Goal: Task Accomplishment & Management: Use online tool/utility

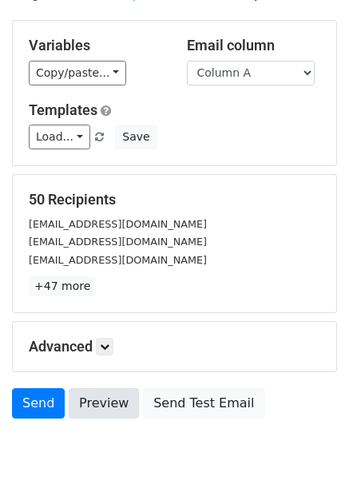
scroll to position [129, 0]
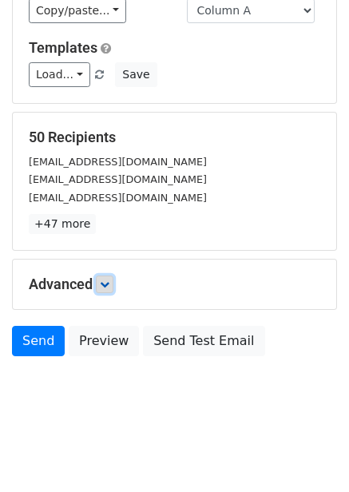
click at [109, 285] on icon at bounding box center [105, 285] width 10 height 10
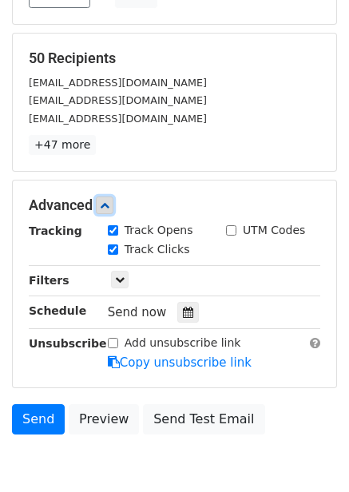
scroll to position [285, 0]
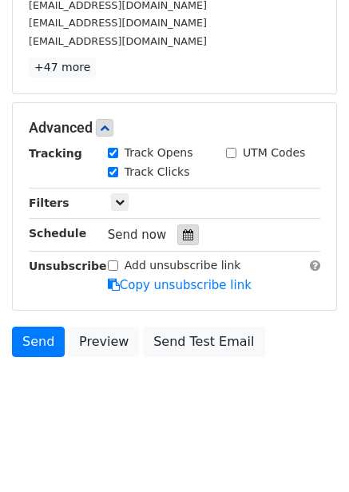
click at [183, 236] on icon at bounding box center [188, 234] width 10 height 11
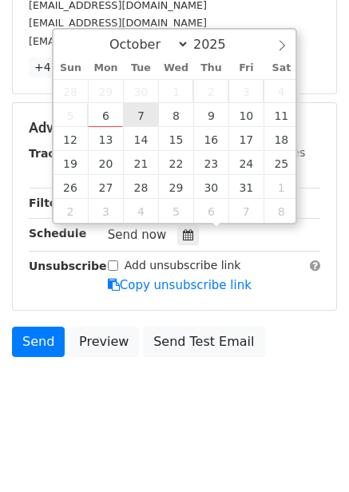
type input "2025-10-07 12:00"
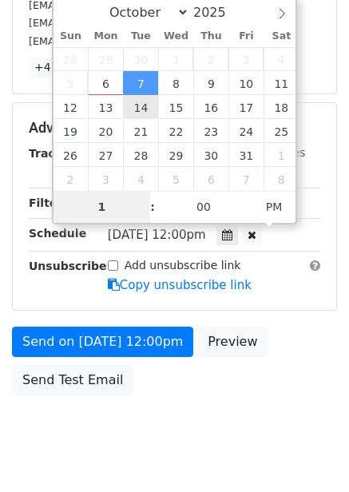
scroll to position [260, 0]
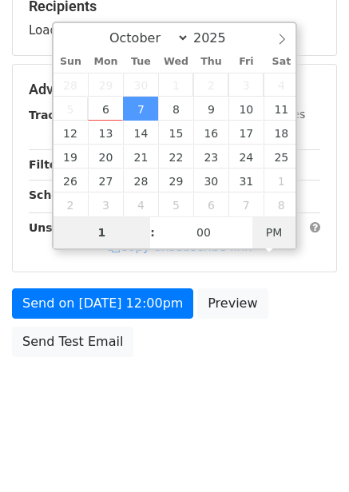
type input "1"
type input "2025-10-07 13:00"
type input "01"
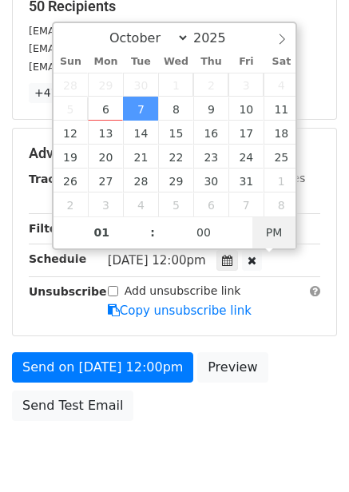
click at [276, 250] on div "Tue, Oct 7, 12:00pm 2025-10-07 13:00" at bounding box center [202, 261] width 188 height 22
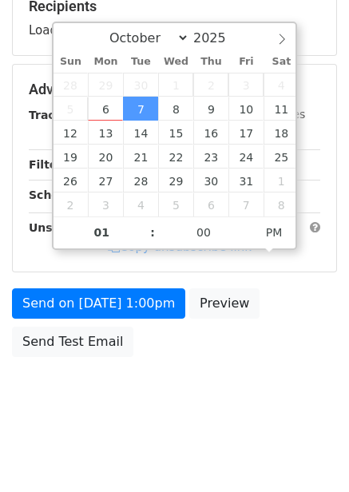
scroll to position [285, 0]
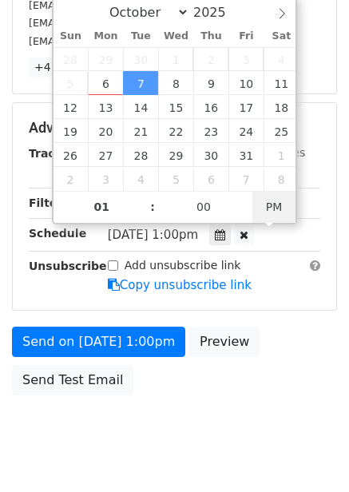
type input "2025-10-07 01:00"
click at [269, 209] on span "PM" at bounding box center [275, 207] width 44 height 32
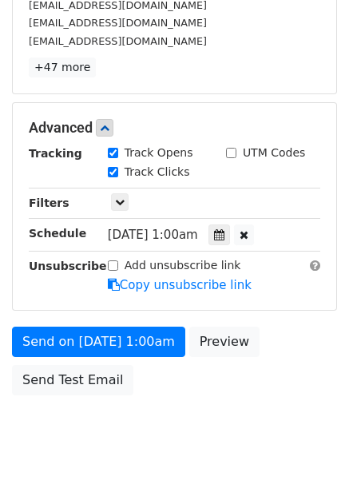
click at [267, 375] on body "New Campaign Daily emails left: 50 Google Sheet: Untitled spreadsheet Variables…" at bounding box center [174, 97] width 349 height 741
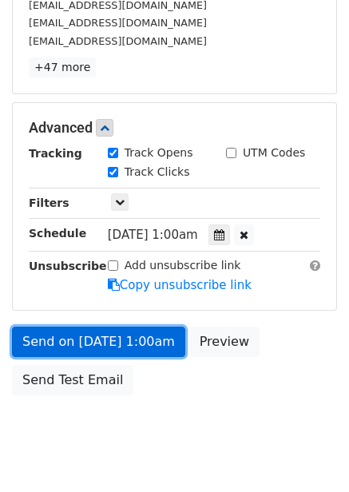
click at [143, 343] on link "Send on Oct 7 at 1:00am" at bounding box center [98, 342] width 173 height 30
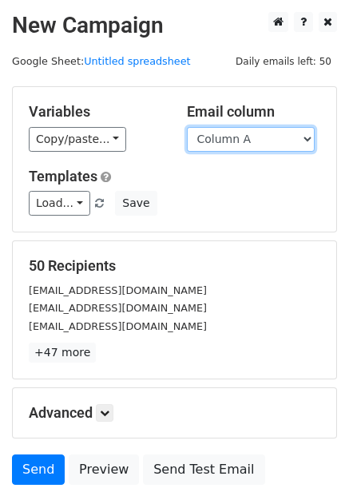
drag, startPoint x: 264, startPoint y: 135, endPoint x: 261, endPoint y: 160, distance: 24.9
click at [264, 135] on select "Column A Column B Column C Column D Column E Column F" at bounding box center [251, 139] width 128 height 25
click at [260, 143] on select "Column A Column B Column C Column D Column E Column F" at bounding box center [251, 139] width 128 height 25
select select "Column B"
click at [187, 127] on select "Column A Column B Column C Column D Column E Column F" at bounding box center [251, 139] width 128 height 25
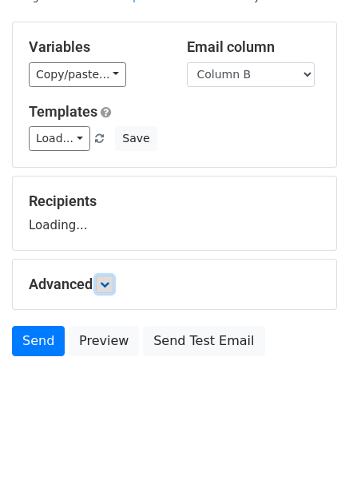
click at [108, 286] on icon at bounding box center [105, 285] width 10 height 10
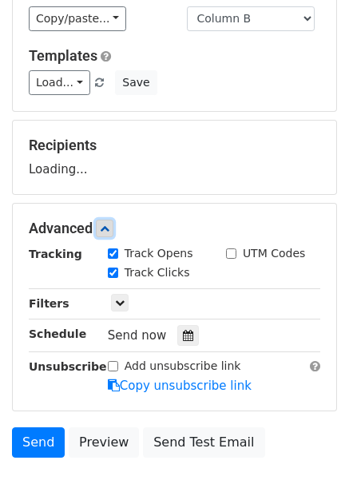
scroll to position [213, 0]
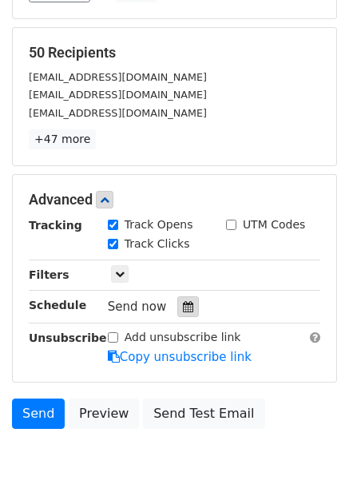
click at [185, 309] on icon at bounding box center [188, 306] width 10 height 11
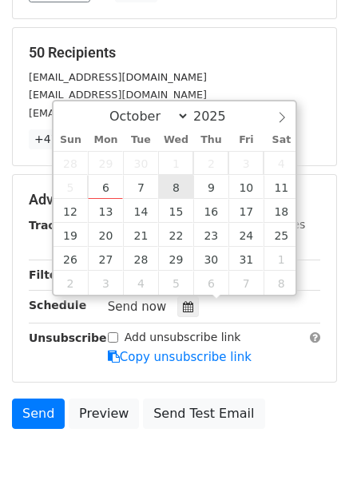
type input "2025-10-08 12:00"
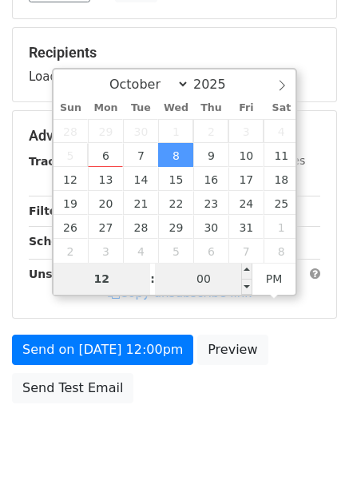
type input "2"
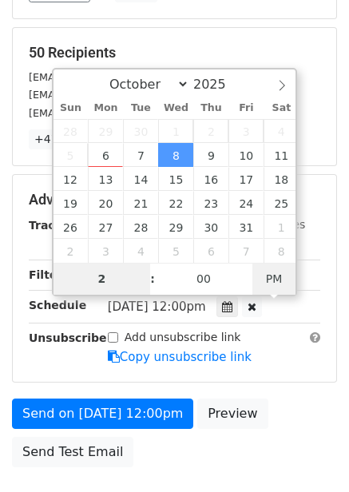
type input "2025-10-08 02:00"
type input "02"
click at [285, 283] on span "PM" at bounding box center [275, 279] width 44 height 32
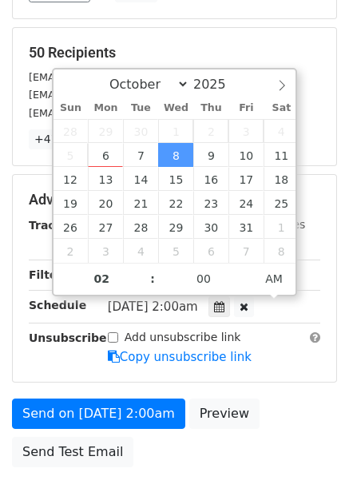
click at [300, 399] on div "Send on Oct 8 at 2:00am Preview Send Test Email" at bounding box center [174, 437] width 349 height 77
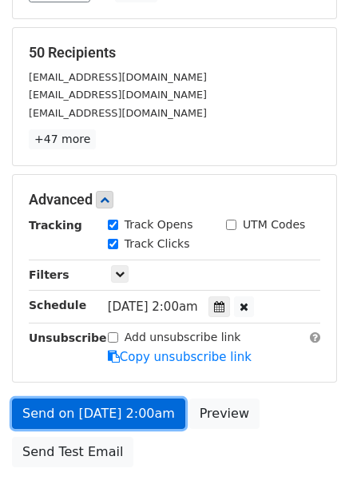
click at [84, 409] on link "Send on Oct 8 at 2:00am" at bounding box center [98, 414] width 173 height 30
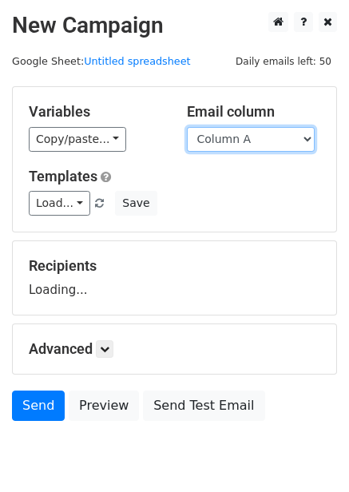
click at [249, 140] on select "Column A Column B Column C Column D Column E Column F" at bounding box center [251, 139] width 128 height 25
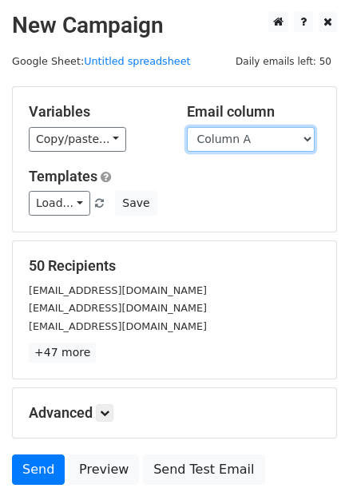
click at [248, 138] on select "Column A Column B Column C Column D Column E Column F" at bounding box center [251, 139] width 128 height 25
select select "Column C"
click at [187, 127] on select "Column A Column B Column C Column D Column E Column F" at bounding box center [251, 139] width 128 height 25
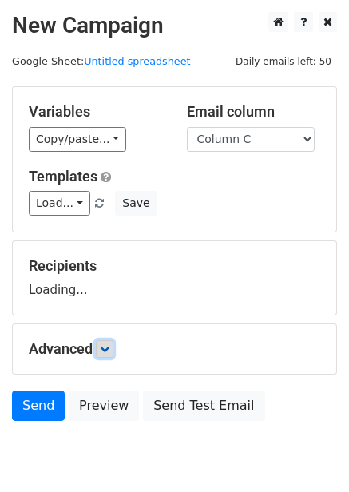
click at [111, 353] on form "Variables Copy/paste... {{Column A}} {{Column B}} {{Column C}} {{Column D}} {{C…" at bounding box center [174, 257] width 325 height 343
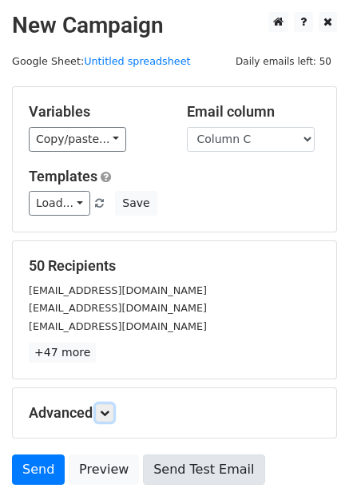
scroll to position [129, 0]
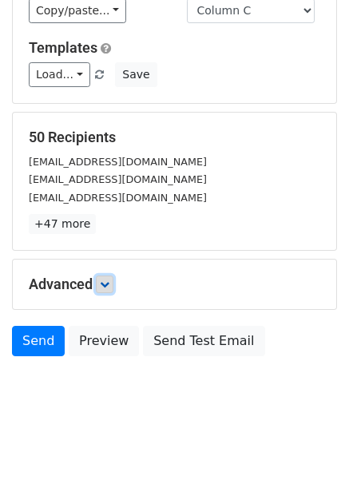
click at [109, 283] on icon at bounding box center [105, 285] width 10 height 10
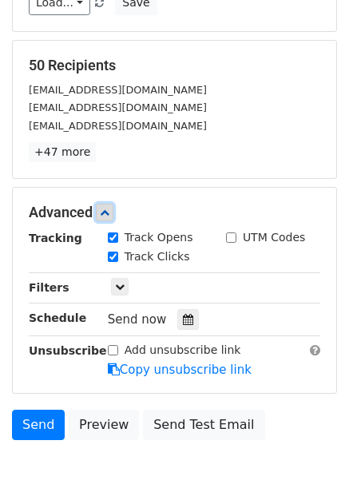
scroll to position [273, 0]
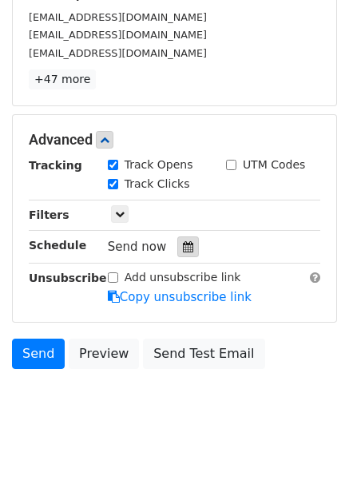
click at [186, 245] on div at bounding box center [188, 247] width 22 height 21
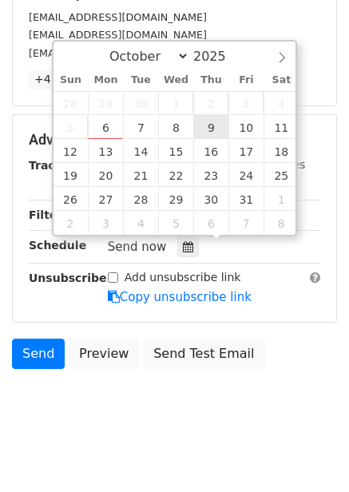
type input "[DATE] 12:00"
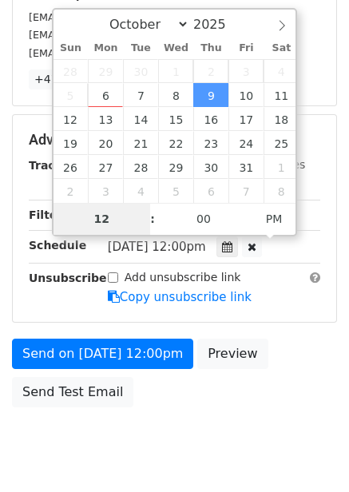
type input "3"
type input "[DATE] 03:00"
type input "03"
click at [277, 225] on span "PM" at bounding box center [275, 219] width 44 height 32
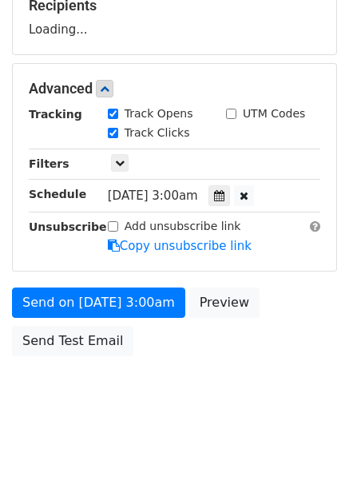
scroll to position [260, 0]
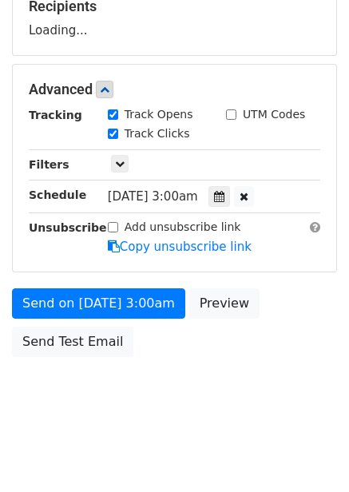
click at [279, 341] on div "Send on [DATE] 3:00am Preview Send Test Email" at bounding box center [174, 327] width 349 height 77
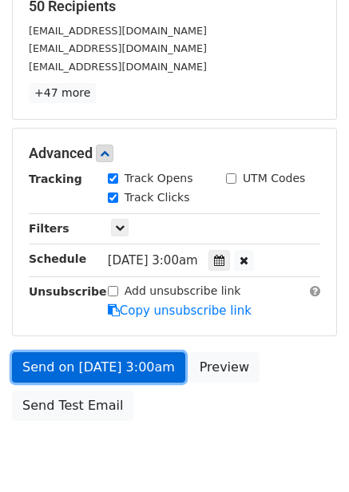
click at [118, 361] on link "Send on Oct 9 at 3:00am" at bounding box center [98, 368] width 173 height 30
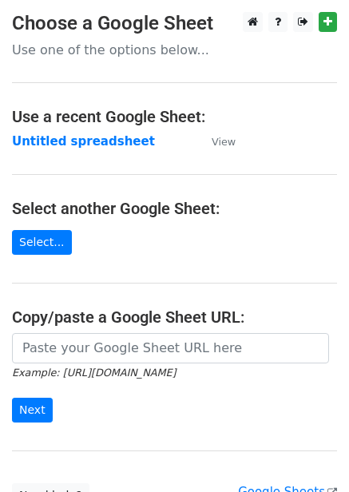
click at [90, 140] on strong "Untitled spreadsheet" at bounding box center [83, 141] width 143 height 14
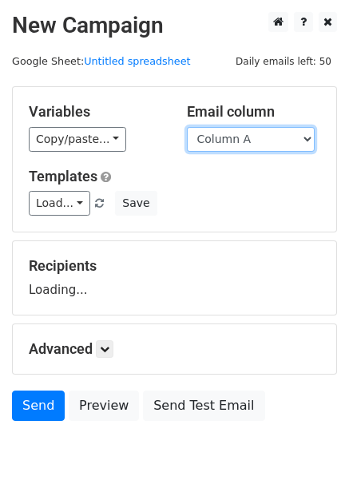
click at [269, 133] on select "Column A Column B Column C Column D Column E Column F" at bounding box center [251, 139] width 128 height 25
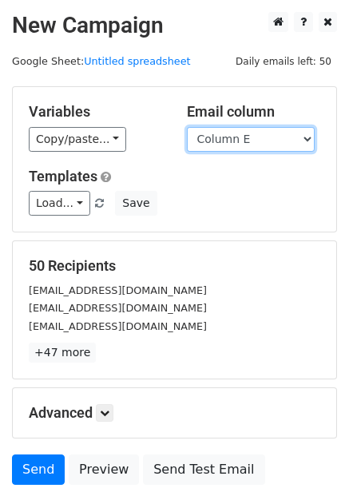
click at [187, 127] on select "Column A Column B Column C Column D Column E Column F" at bounding box center [251, 139] width 128 height 25
drag, startPoint x: 230, startPoint y: 134, endPoint x: 231, endPoint y: 151, distance: 16.8
click at [230, 134] on select "Column A Column B Column C Column D Column E Column F" at bounding box center [251, 139] width 128 height 25
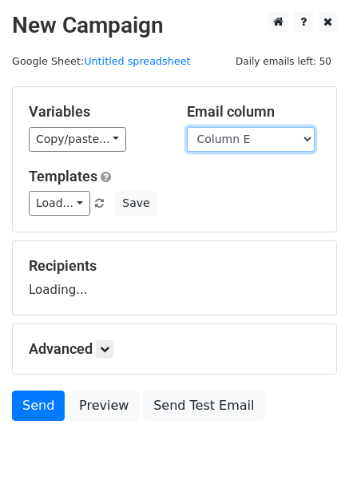
select select "Column D"
click at [187, 127] on select "Column A Column B Column C Column D Column E Column F" at bounding box center [251, 139] width 128 height 25
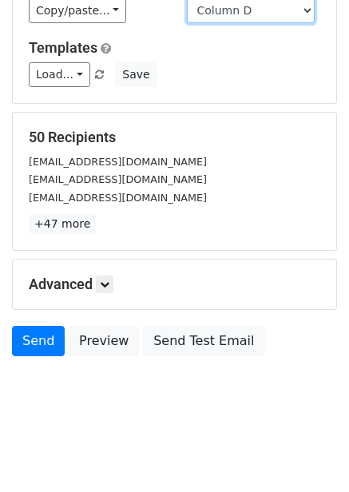
scroll to position [65, 0]
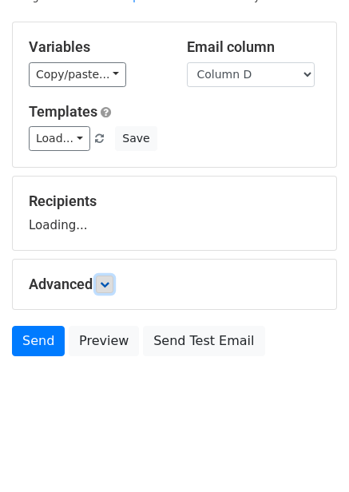
click at [108, 291] on link at bounding box center [105, 285] width 18 height 18
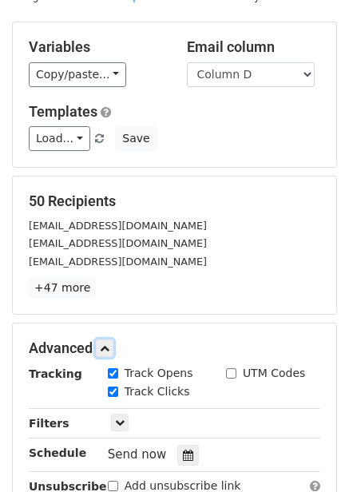
scroll to position [276, 0]
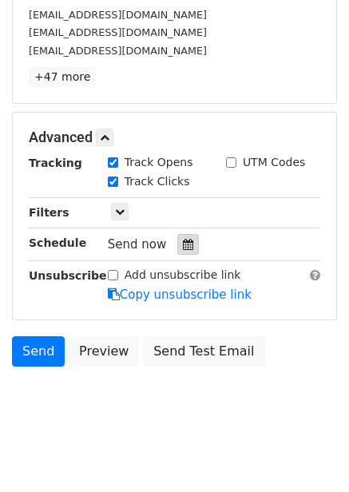
click at [183, 247] on icon at bounding box center [188, 244] width 10 height 11
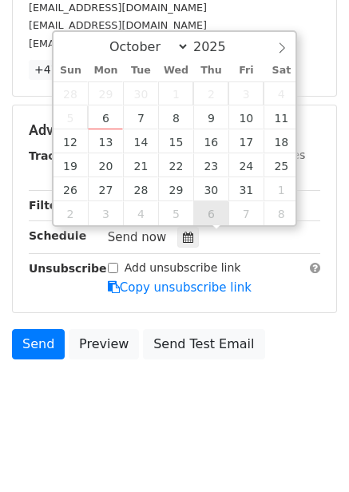
scroll to position [285, 0]
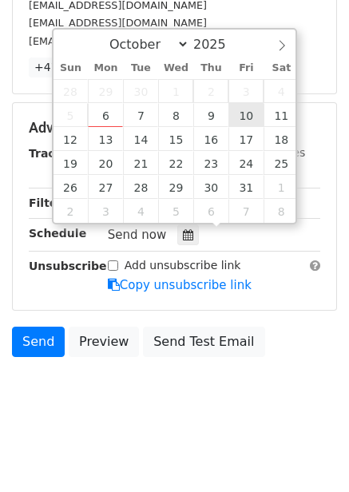
type input "2025-10-10 12:00"
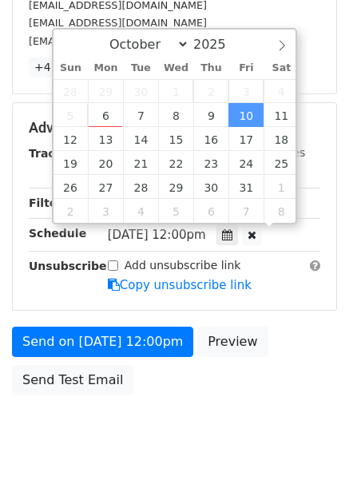
scroll to position [1, 0]
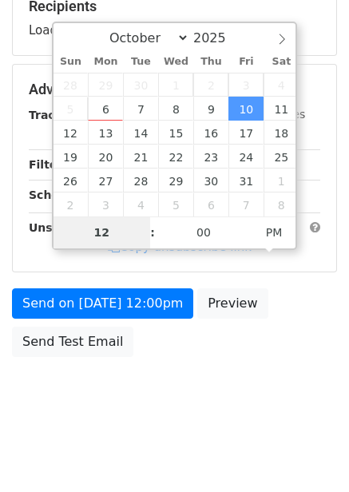
type input "4"
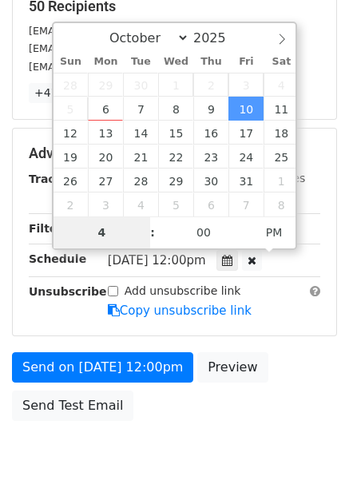
scroll to position [285, 0]
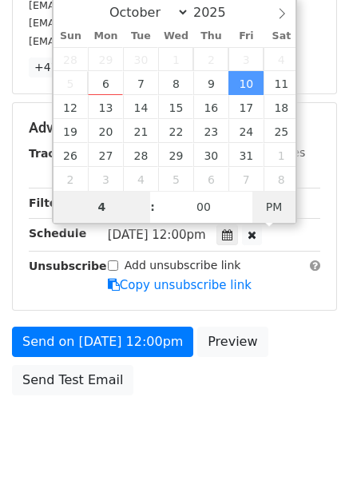
type input "2025-10-10 04:00"
type input "04"
click at [285, 205] on span "PM" at bounding box center [275, 207] width 44 height 32
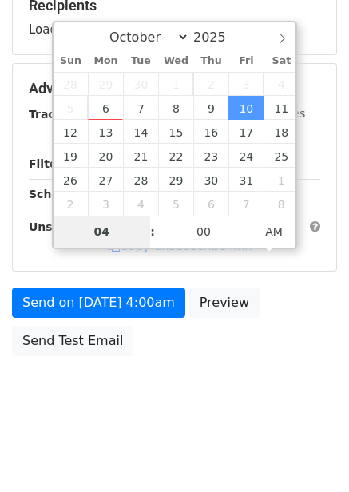
scroll to position [260, 0]
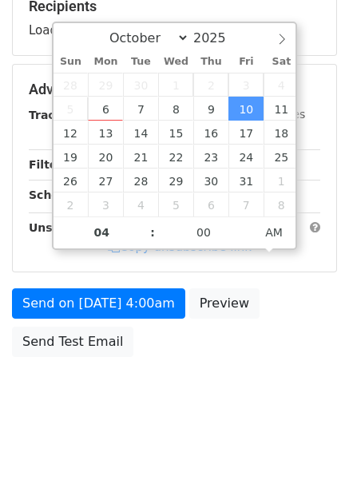
click at [285, 375] on body "New Campaign Daily emails left: 50 Google Sheet: Untitled spreadsheet Variables…" at bounding box center [174, 90] width 349 height 677
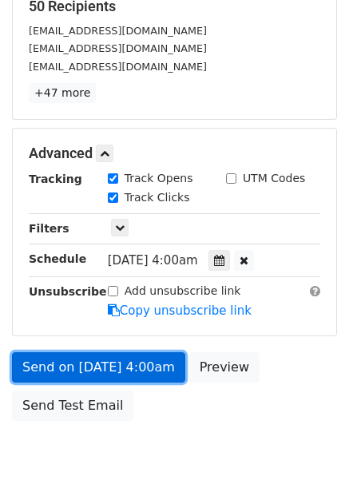
click at [138, 355] on link "Send on Oct 10 at 4:00am" at bounding box center [98, 368] width 173 height 30
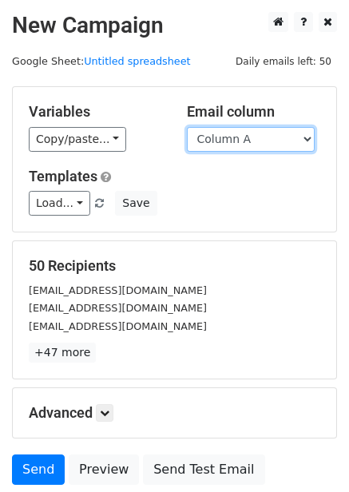
click at [255, 140] on select "Column A Column B Column C Column D Column E Column F" at bounding box center [251, 139] width 128 height 25
select select "Column E"
click at [187, 127] on select "Column A Column B Column C Column D Column E Column F" at bounding box center [251, 139] width 128 height 25
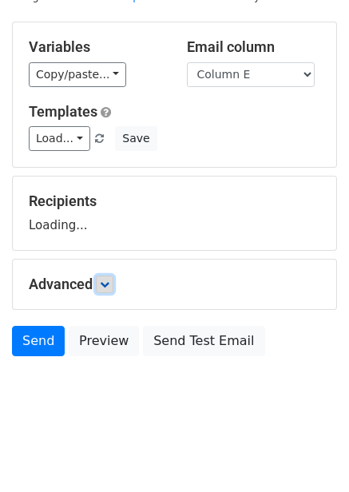
click at [110, 288] on icon at bounding box center [105, 285] width 10 height 10
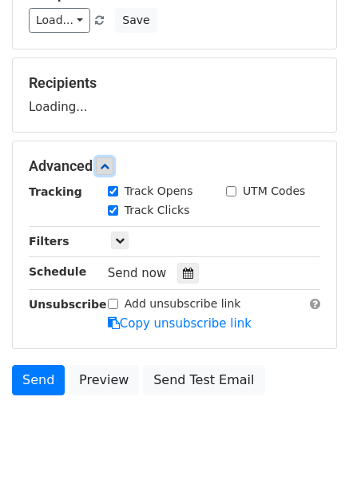
scroll to position [213, 0]
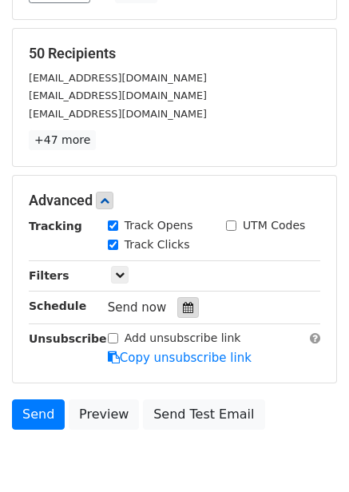
click at [187, 313] on div at bounding box center [188, 307] width 22 height 21
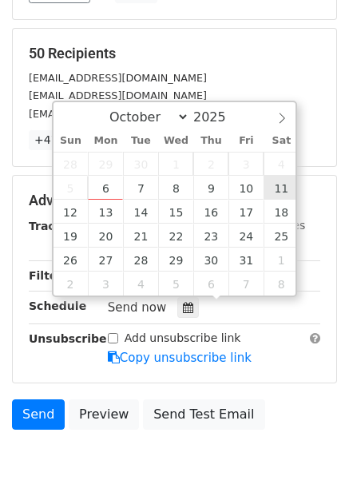
type input "2025-10-11 12:00"
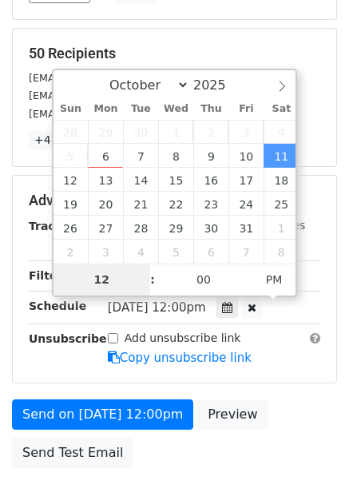
type input "5"
type input "2025-10-11 05:00"
type input "05"
click at [265, 280] on span "PM" at bounding box center [275, 280] width 44 height 32
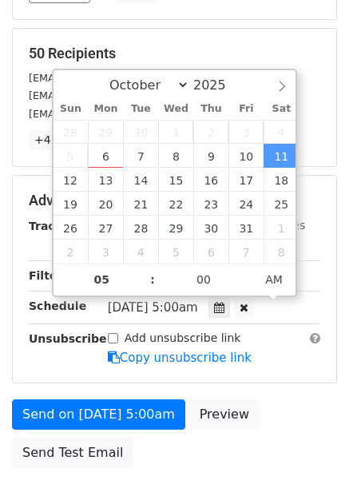
click at [261, 362] on div "Add unsubscribe link Copy unsubscribe link" at bounding box center [214, 348] width 237 height 37
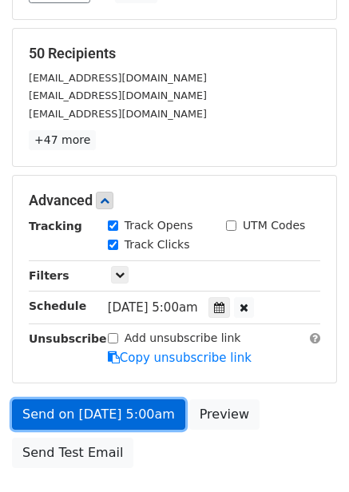
click at [145, 415] on link "Send on Oct 11 at 5:00am" at bounding box center [98, 415] width 173 height 30
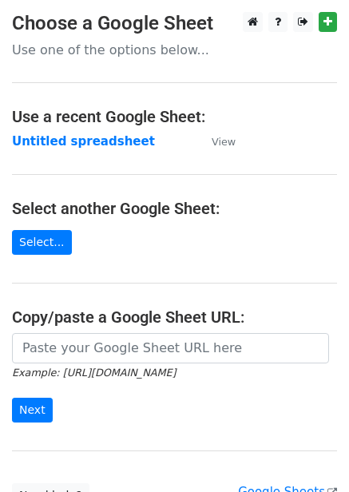
click at [88, 144] on strong "Untitled spreadsheet" at bounding box center [83, 141] width 143 height 14
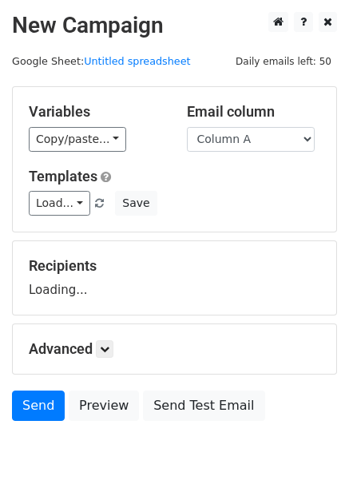
click at [243, 142] on select "Column A Column B Column C Column D Column E Column F" at bounding box center [251, 139] width 128 height 25
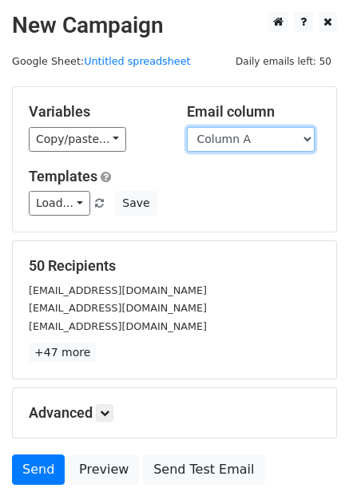
click at [259, 127] on select "Column A Column B Column C Column D Column E Column F" at bounding box center [251, 139] width 128 height 25
select select "Column F"
click at [187, 127] on select "Column A Column B Column C Column D Column E Column F" at bounding box center [251, 139] width 128 height 25
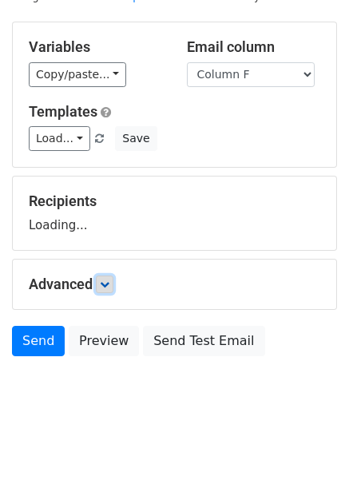
click at [114, 284] on link at bounding box center [105, 285] width 18 height 18
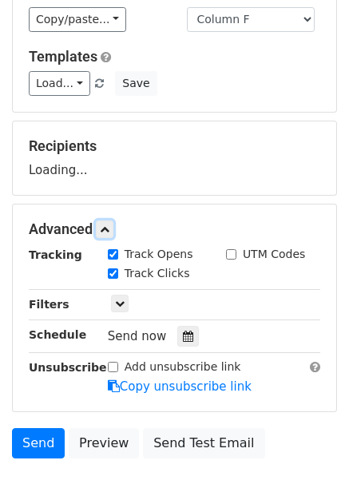
scroll to position [201, 0]
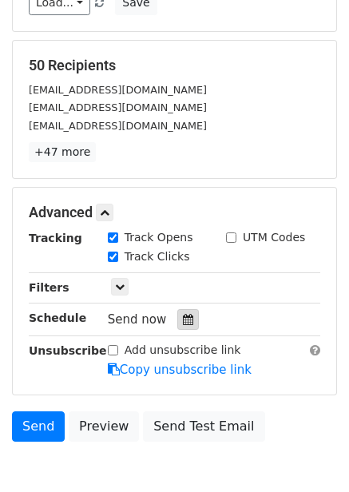
click at [177, 322] on div at bounding box center [188, 319] width 22 height 21
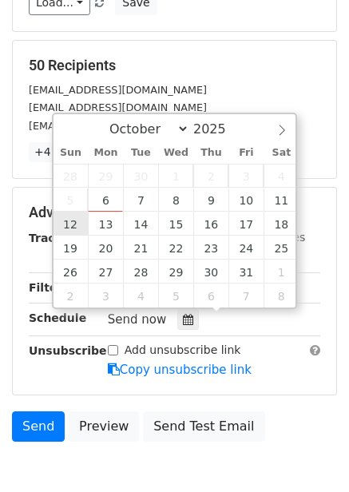
type input "[DATE] 12:00"
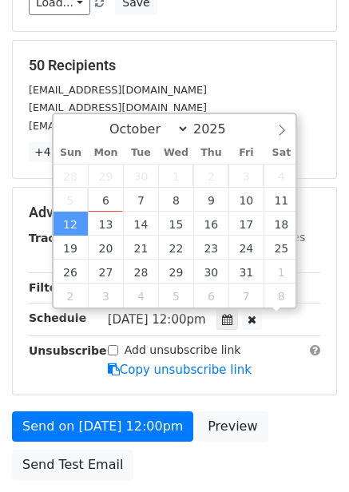
scroll to position [1, 0]
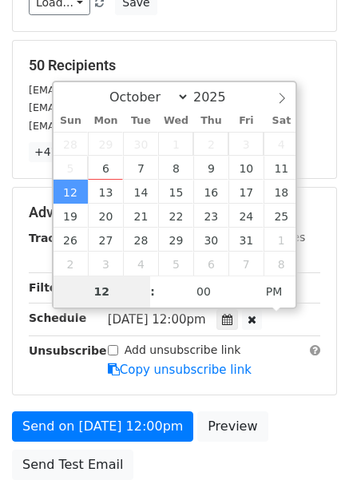
type input "6"
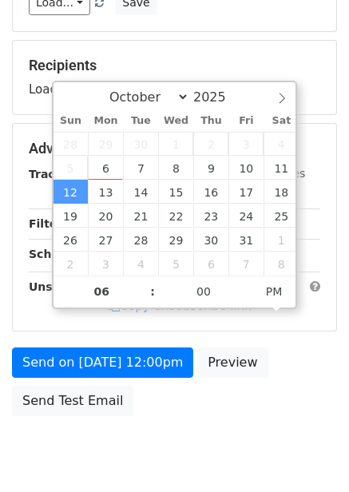
click at [296, 363] on div "Send on [DATE] 12:00pm Preview Send Test Email" at bounding box center [174, 386] width 349 height 77
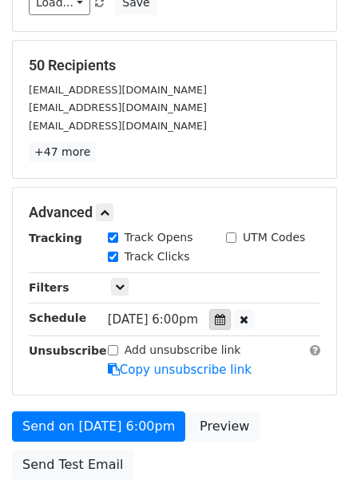
click at [225, 321] on icon at bounding box center [220, 319] width 10 height 11
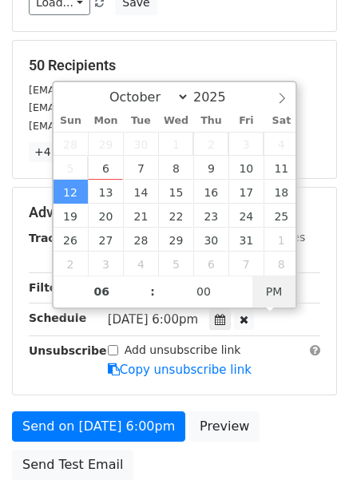
type input "[DATE] 06:00"
click at [280, 285] on span "AM" at bounding box center [275, 292] width 44 height 32
click at [295, 325] on div "[DATE]-10-12 06:00" at bounding box center [202, 320] width 188 height 22
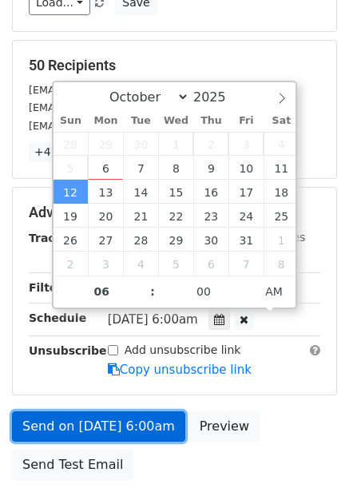
drag, startPoint x: 132, startPoint y: 423, endPoint x: 118, endPoint y: 421, distance: 13.7
click at [130, 423] on link "Send on [DATE] 6:00am" at bounding box center [98, 427] width 173 height 30
